Goal: Find specific page/section: Find specific page/section

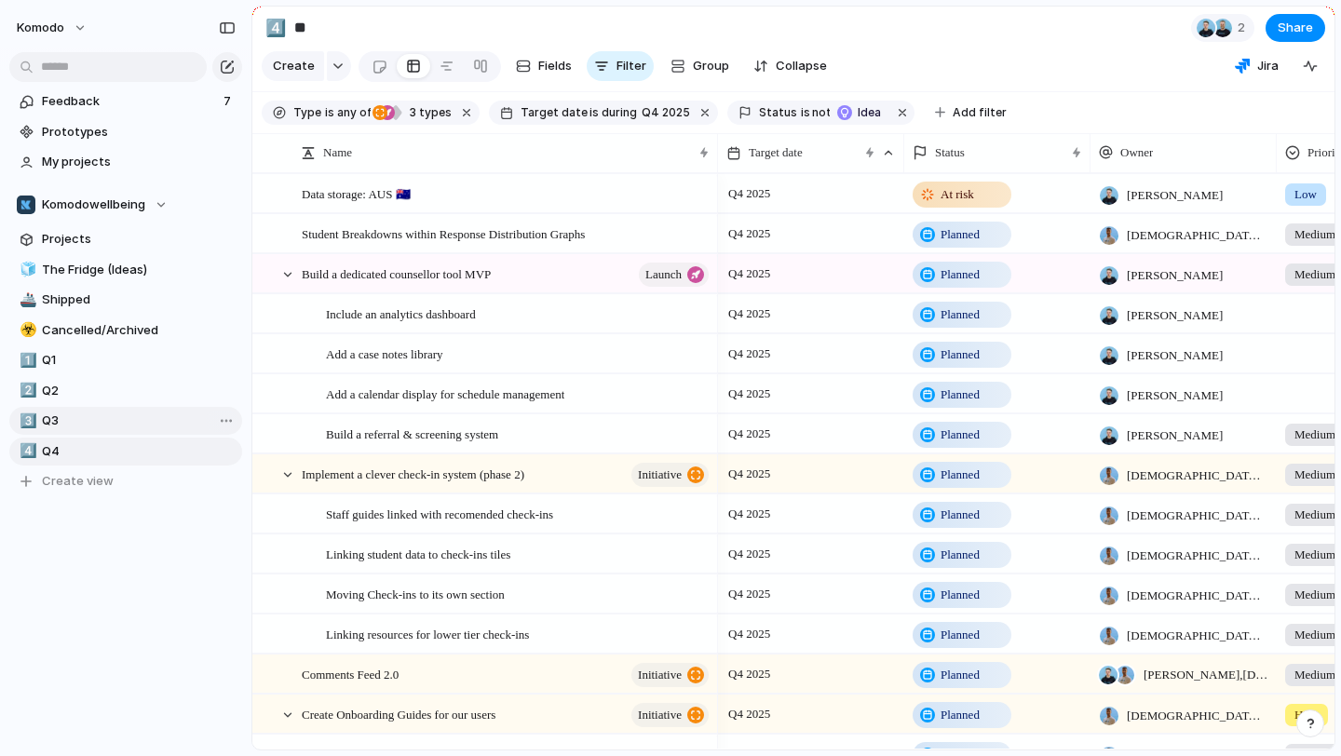
click at [91, 414] on span "Q3" at bounding box center [139, 421] width 194 height 19
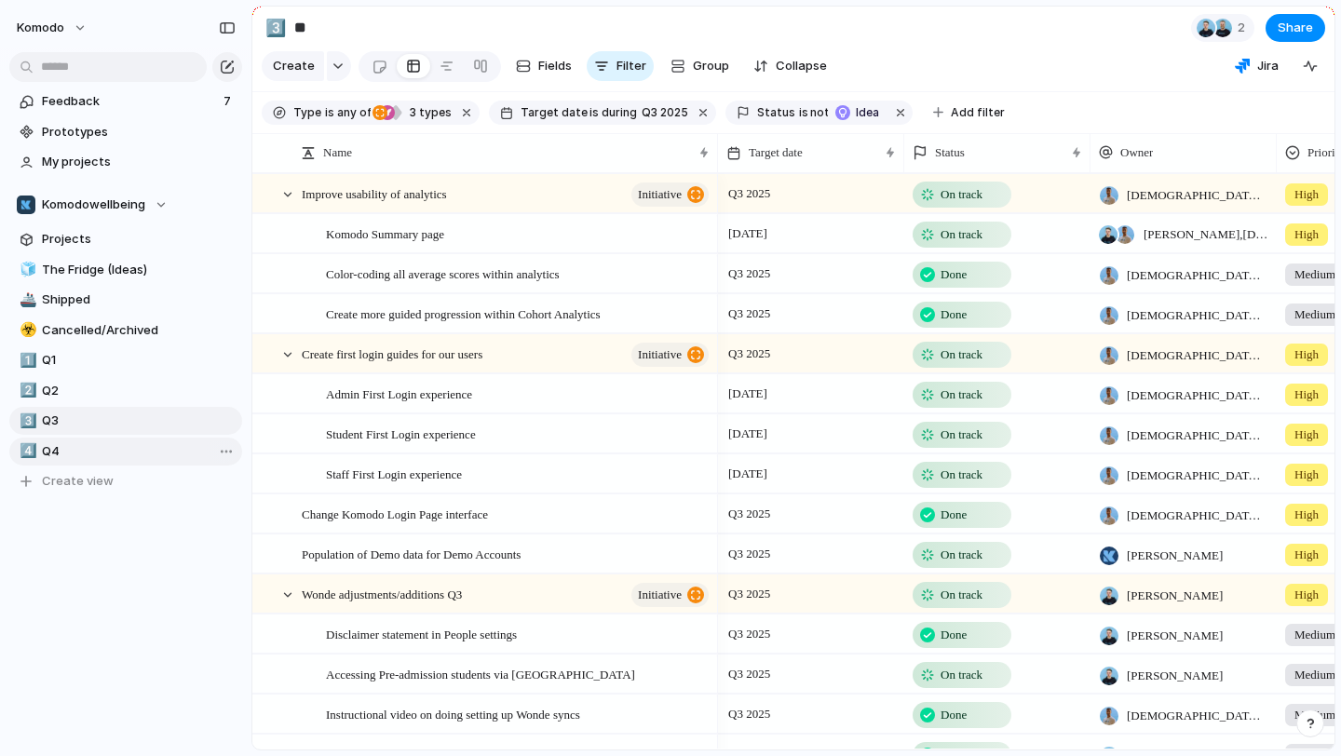
click at [84, 448] on span "Q4" at bounding box center [139, 451] width 194 height 19
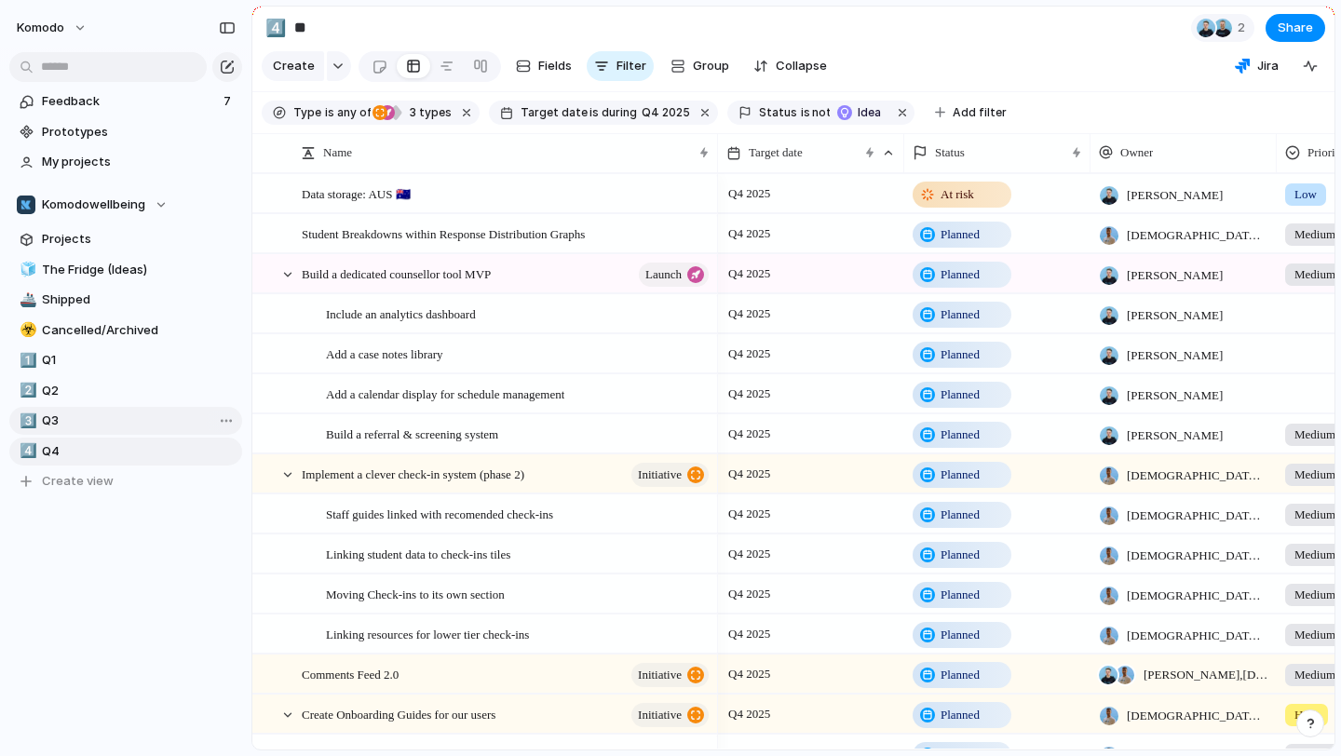
click at [96, 425] on span "Q3" at bounding box center [139, 421] width 194 height 19
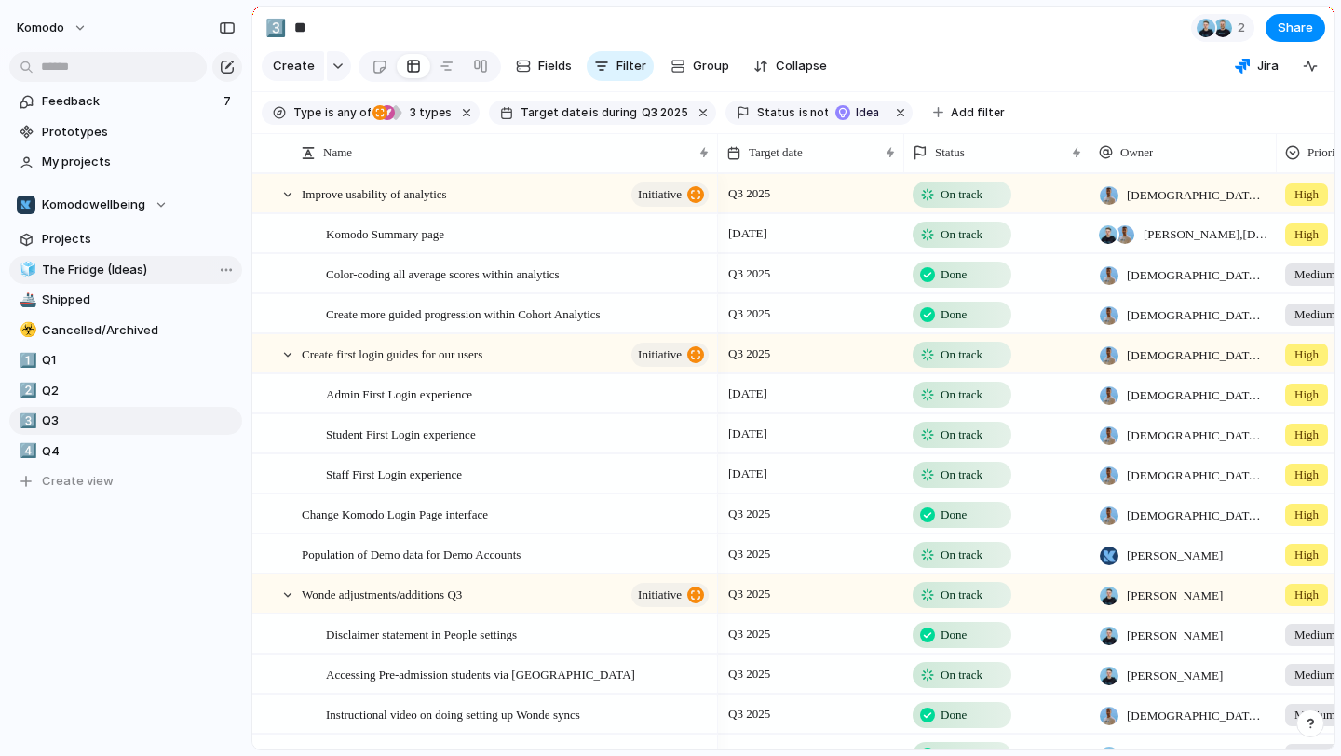
click at [146, 271] on span "The Fridge (Ideas)" at bounding box center [139, 270] width 194 height 19
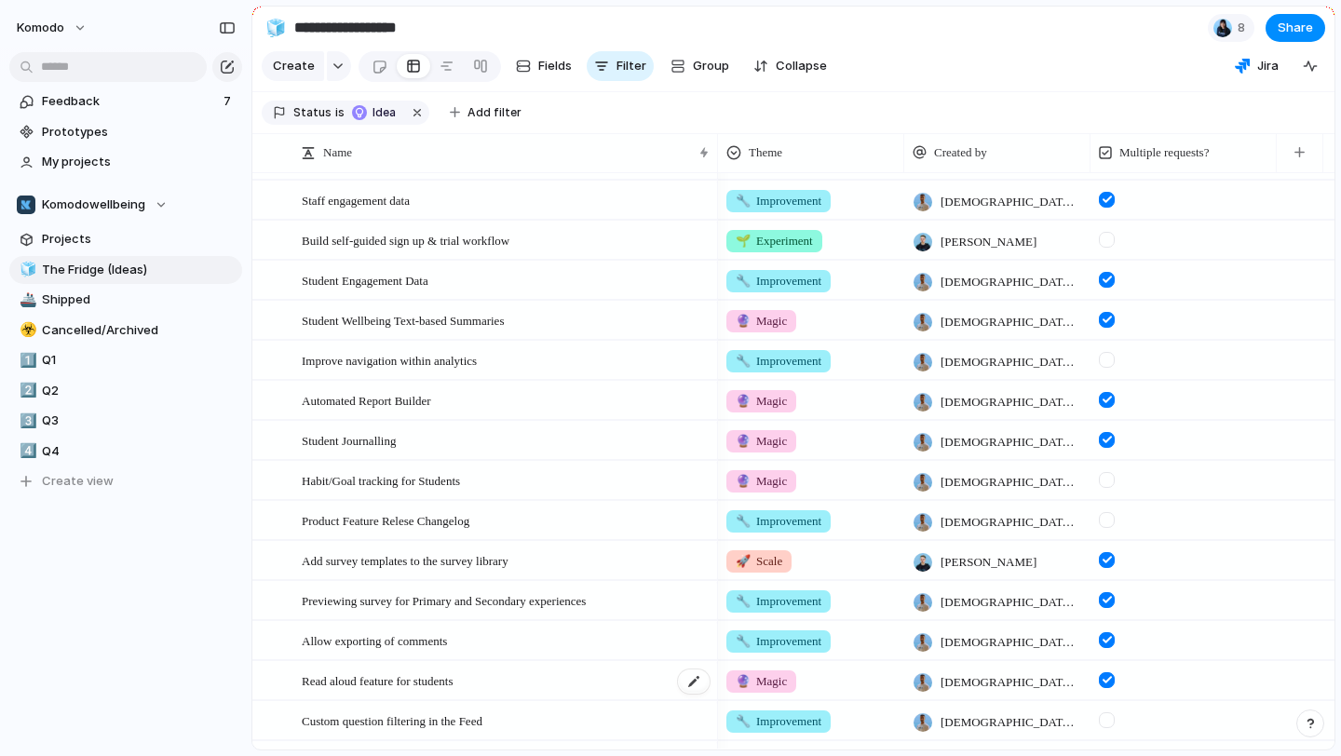
click at [602, 684] on div "Read aloud feature for students" at bounding box center [507, 681] width 410 height 38
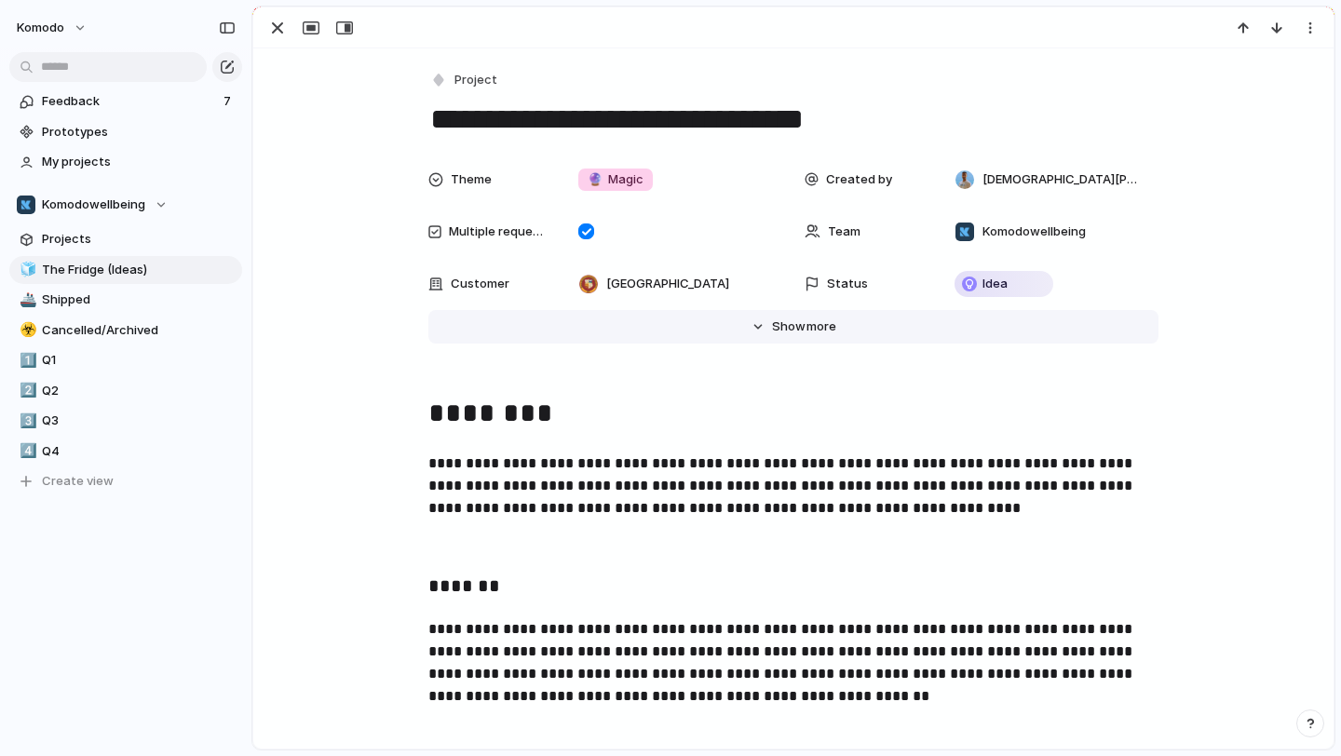
click at [758, 328] on button "Hide Show more" at bounding box center [793, 327] width 730 height 34
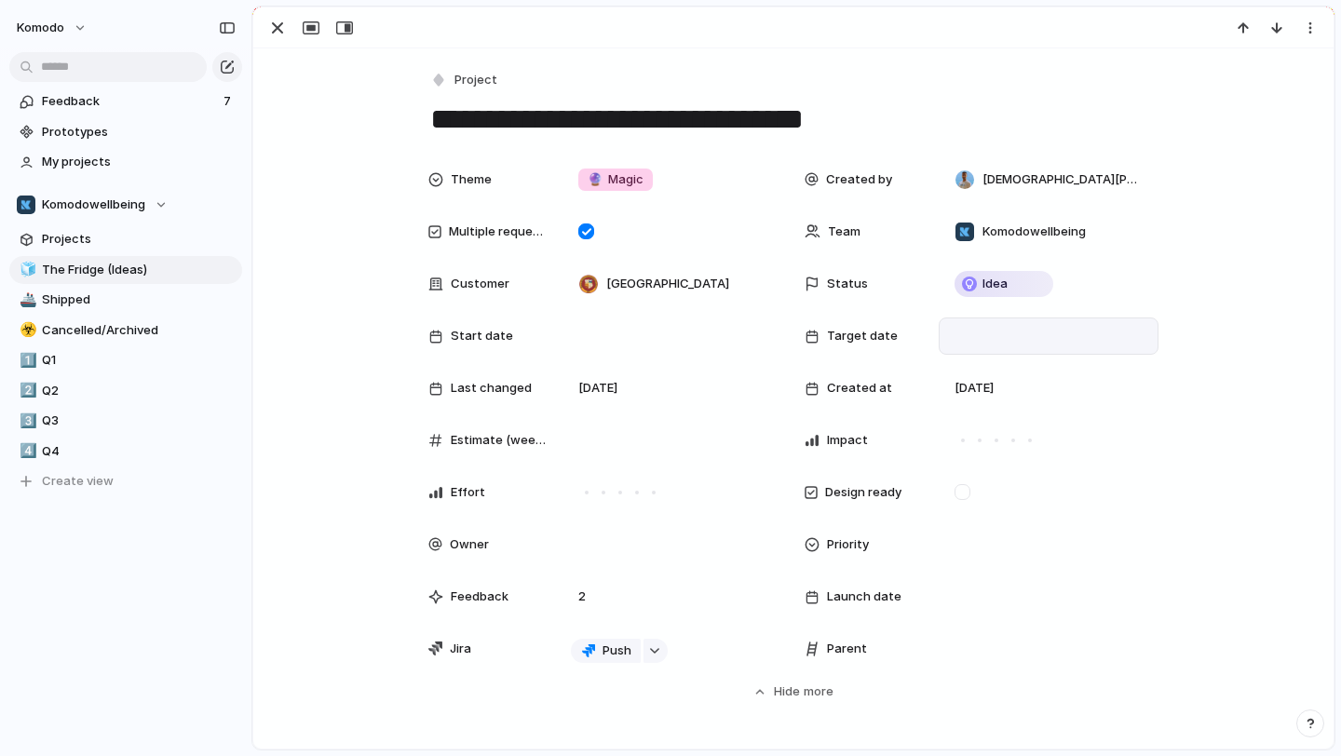
click at [1009, 330] on div at bounding box center [1048, 336] width 203 height 20
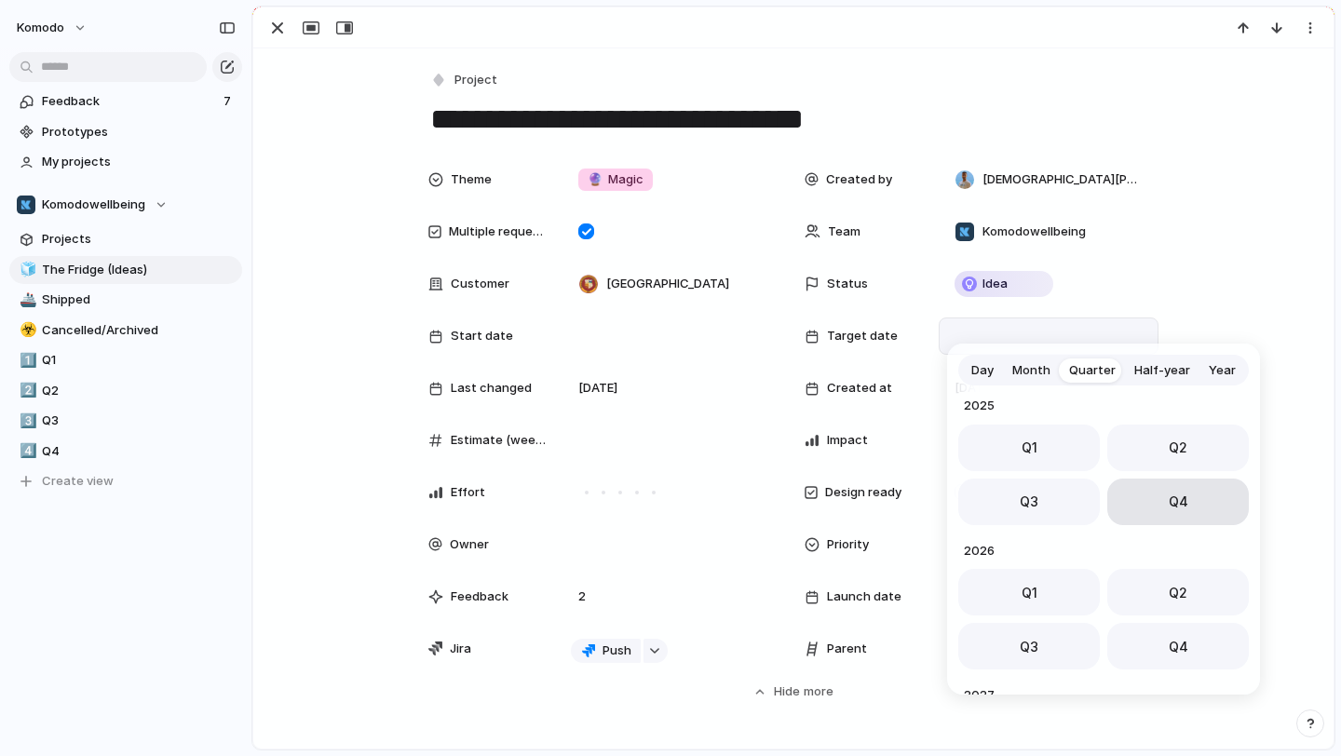
click at [1162, 505] on button "Q4" at bounding box center [1178, 502] width 142 height 47
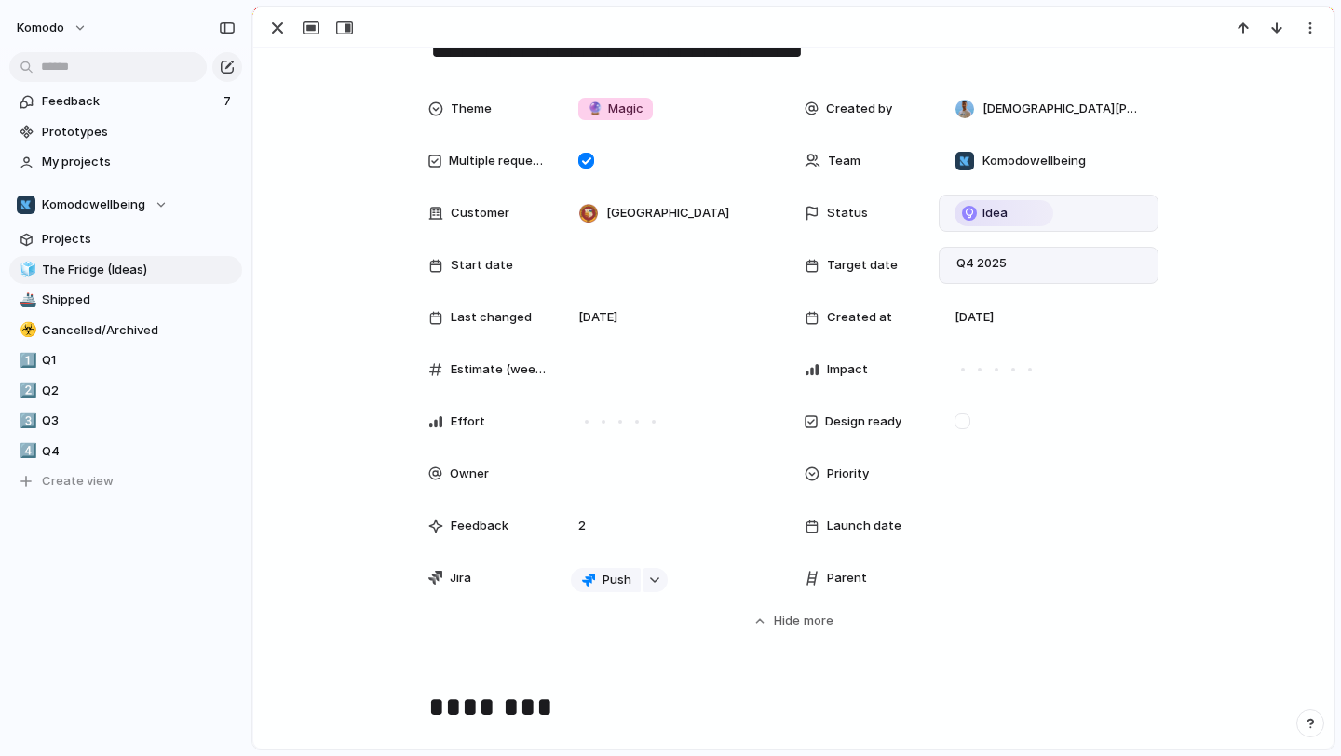
click at [1012, 214] on div "Idea" at bounding box center [1003, 213] width 95 height 22
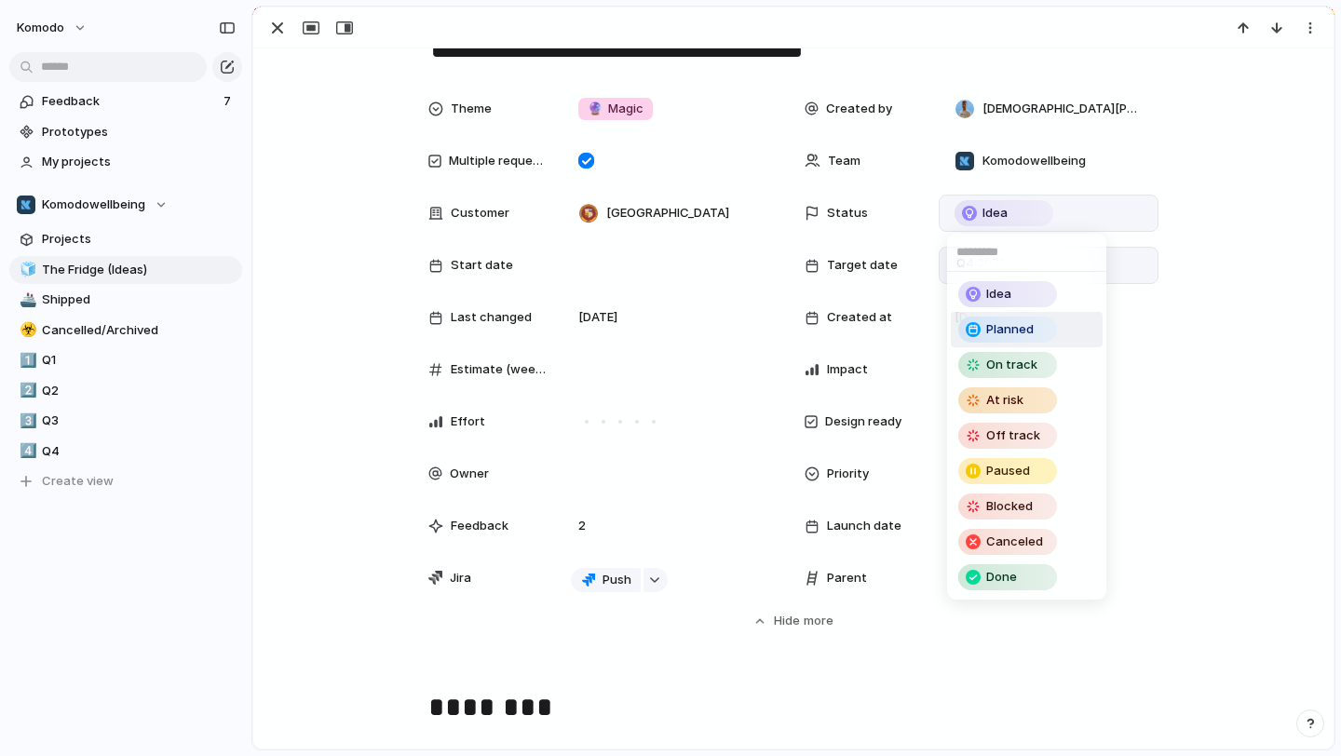
click at [1031, 345] on li "Planned" at bounding box center [1027, 329] width 152 height 35
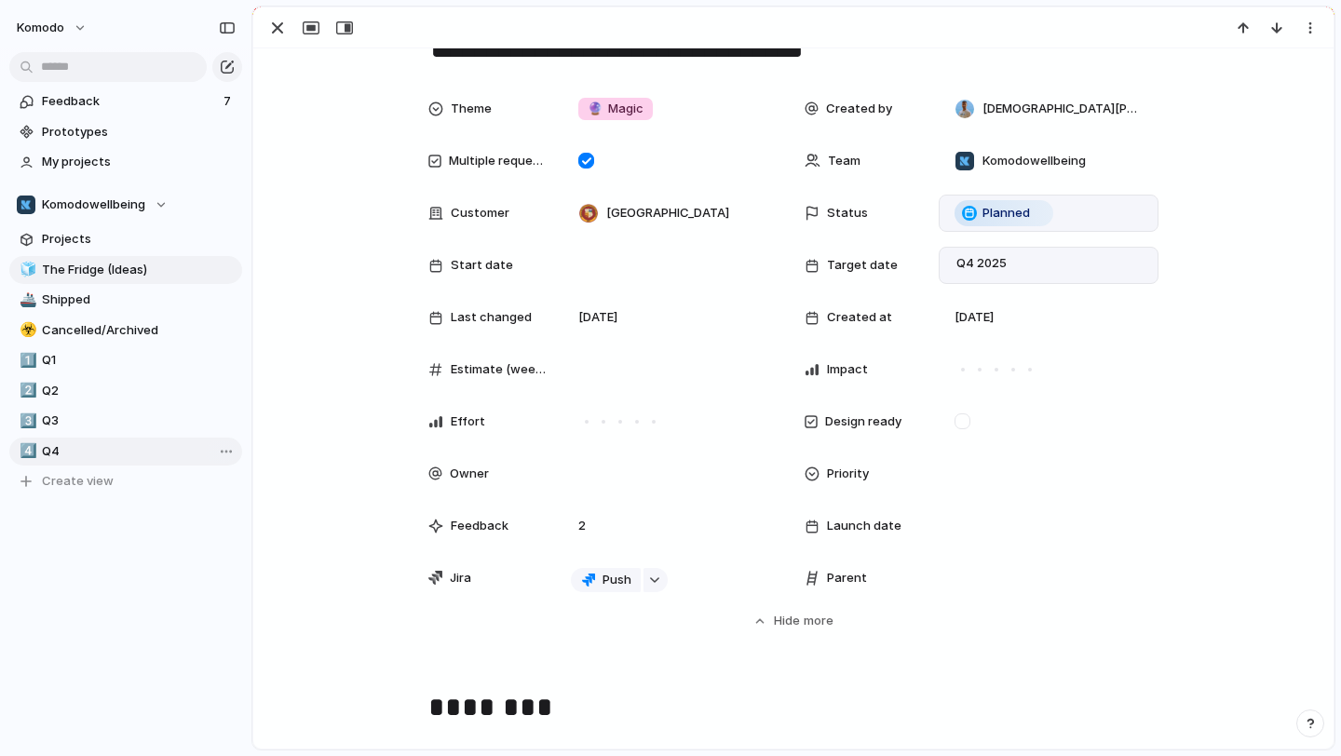
click at [51, 449] on span "Q4" at bounding box center [139, 451] width 194 height 19
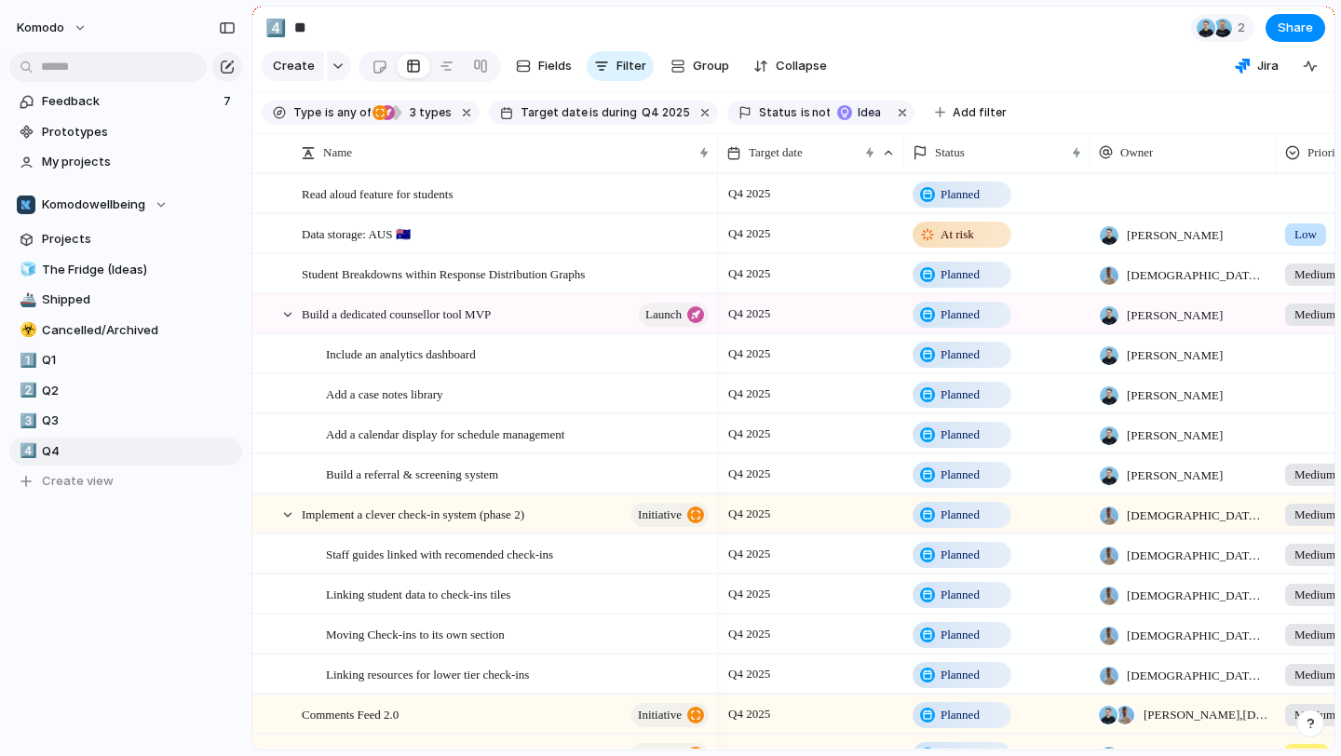
click at [1150, 195] on div at bounding box center [1183, 193] width 186 height 38
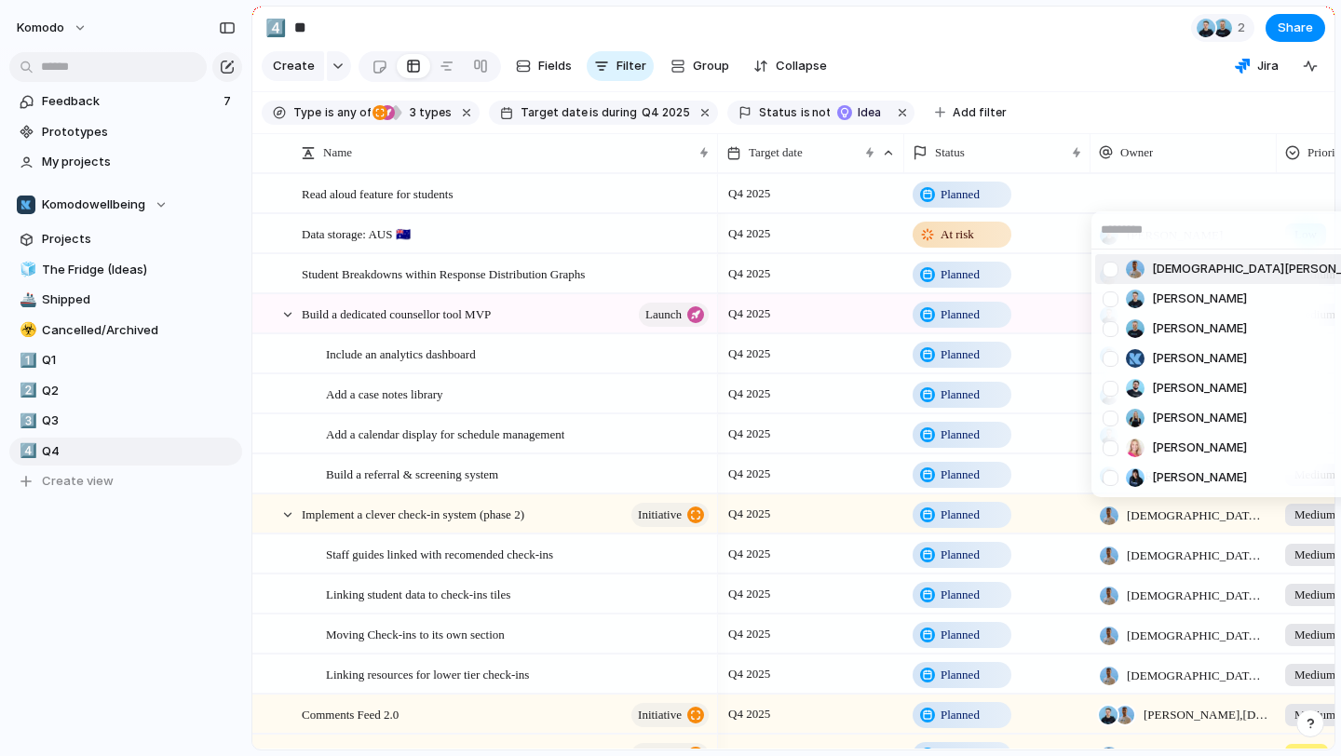
click at [1187, 261] on span "[DEMOGRAPHIC_DATA][PERSON_NAME]" at bounding box center [1265, 269] width 227 height 19
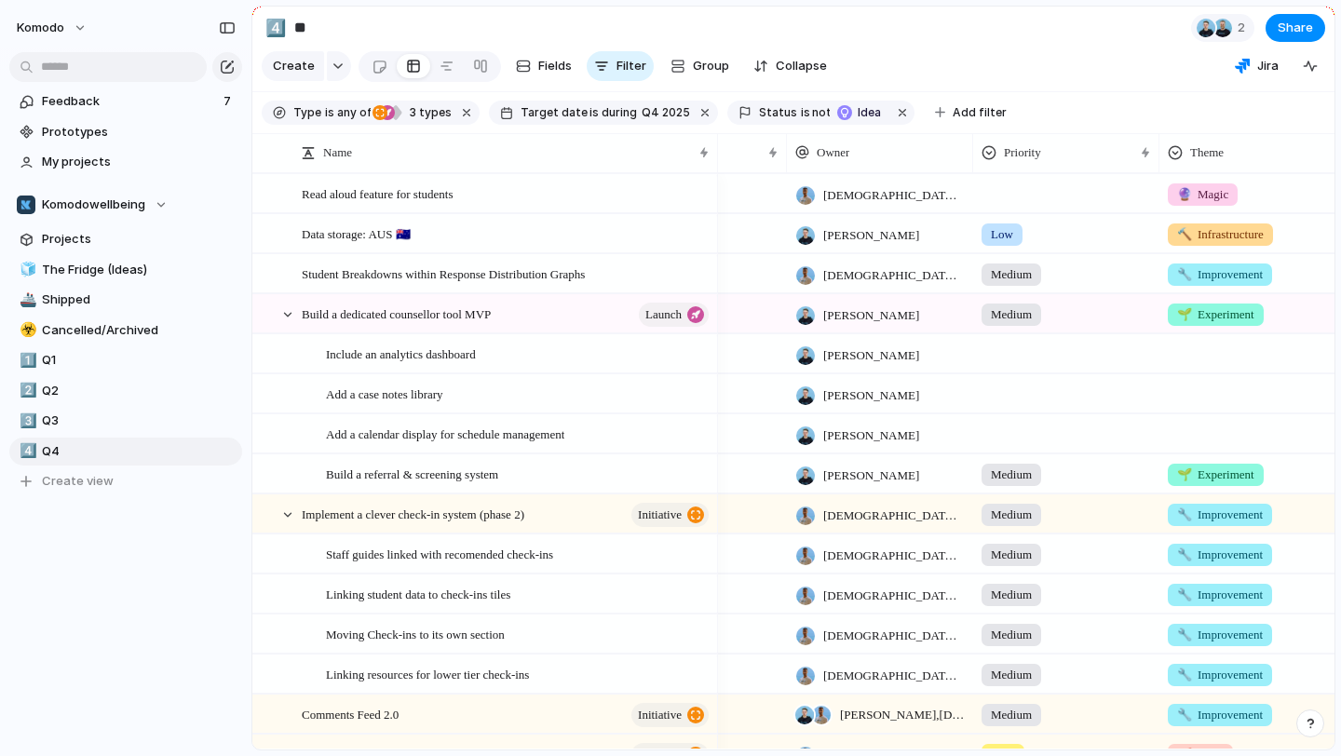
click at [1020, 197] on div at bounding box center [1066, 190] width 184 height 31
click at [1032, 353] on li "Medium" at bounding box center [1054, 366] width 152 height 32
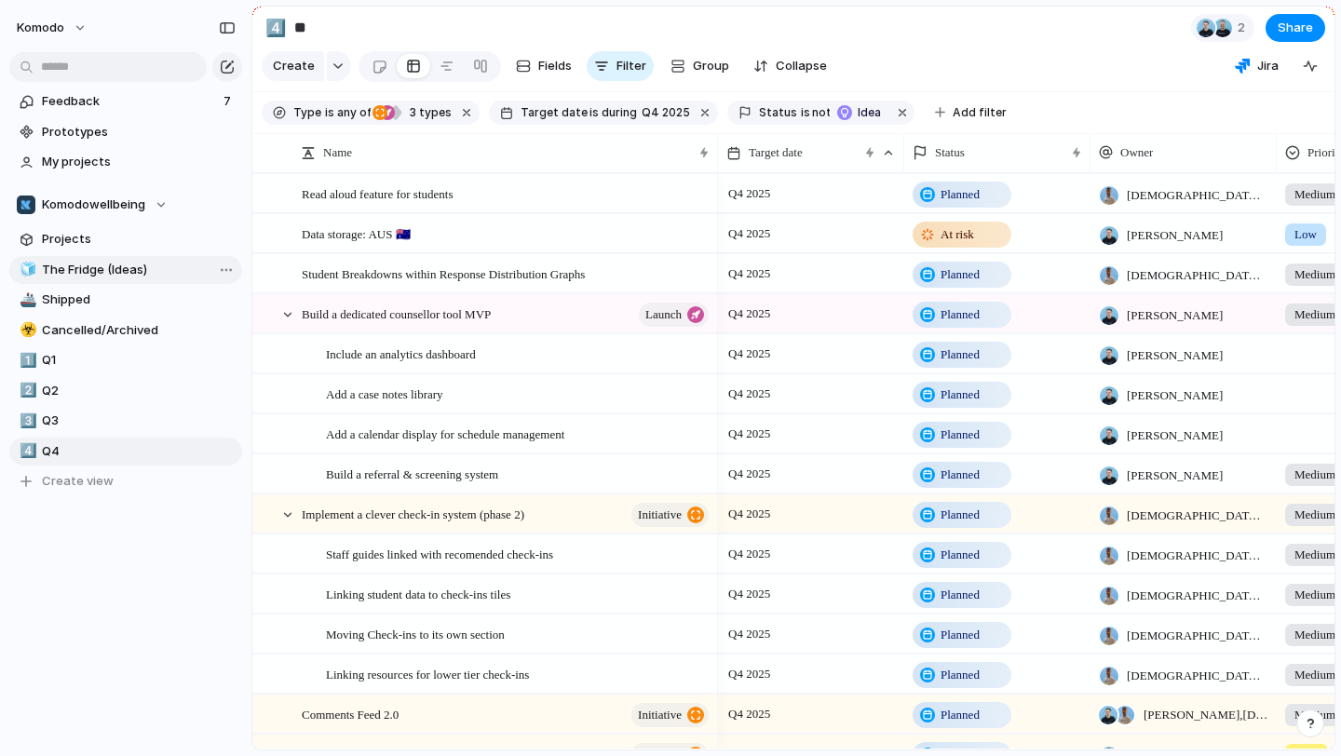
click at [99, 271] on span "The Fridge (Ideas)" at bounding box center [139, 270] width 194 height 19
type input "**********"
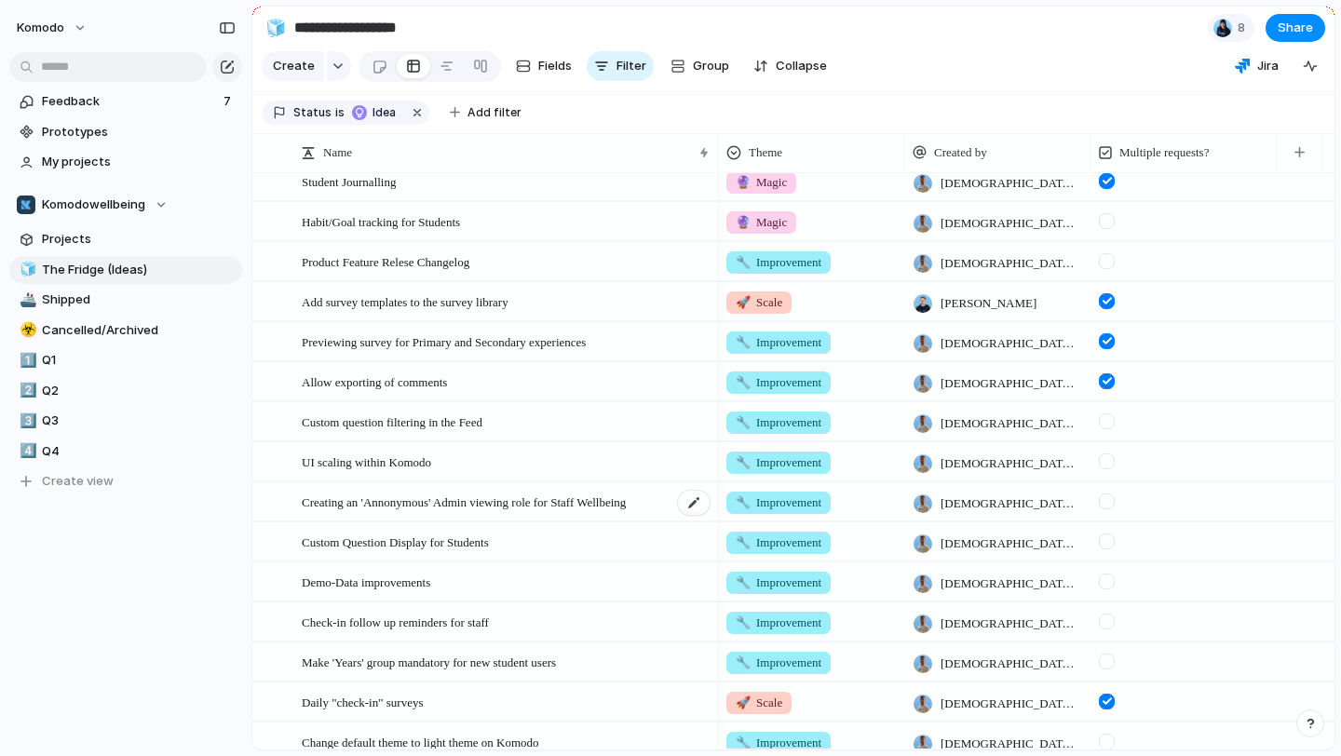
scroll to position [667, 0]
